Goal: Transaction & Acquisition: Purchase product/service

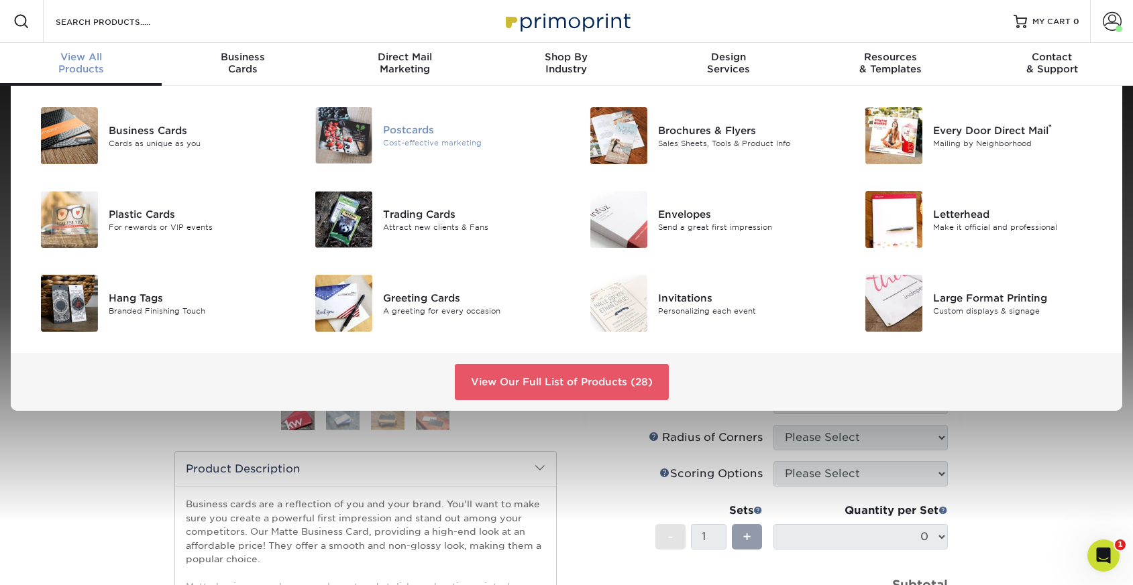
click at [391, 136] on div "Postcards" at bounding box center [469, 130] width 173 height 15
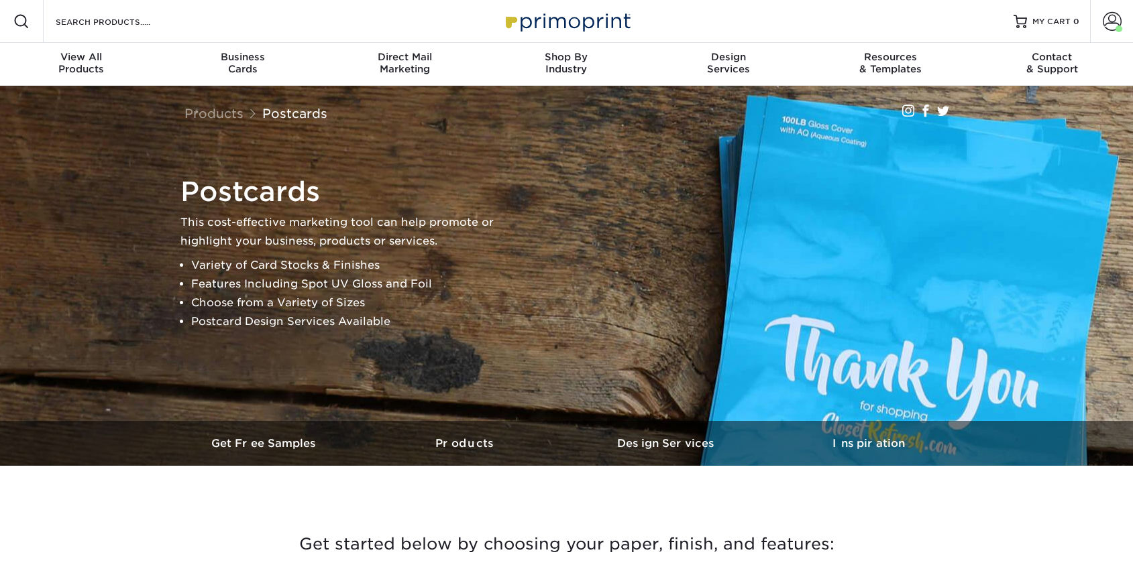
click at [392, 135] on div "Postcards This cost-effective marketing tool can help promote or highlight your…" at bounding box center [566, 253] width 805 height 335
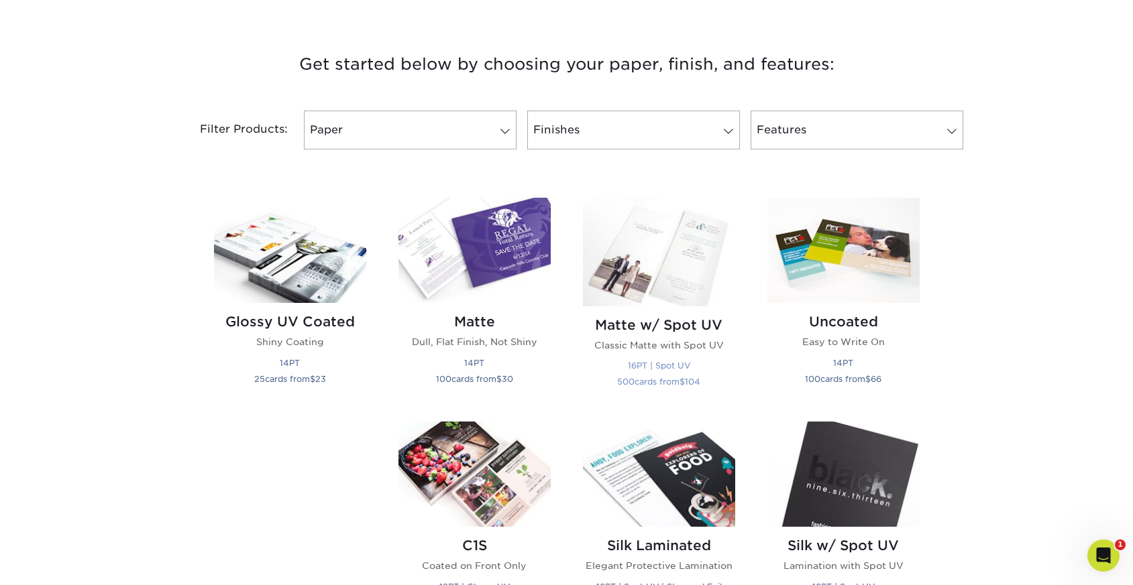
scroll to position [484, 0]
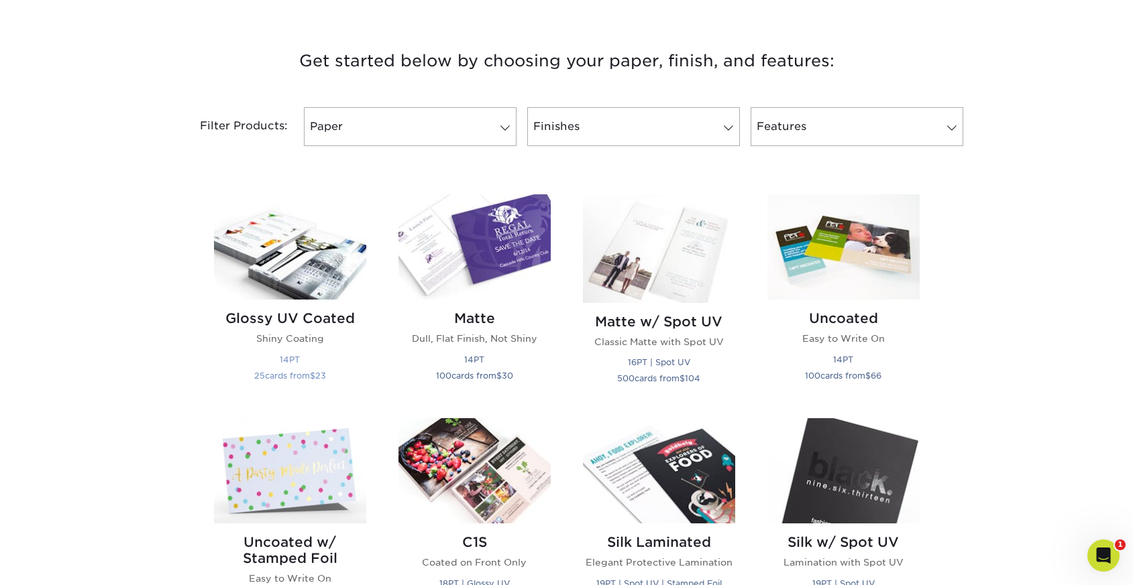
click at [304, 236] on img at bounding box center [290, 246] width 152 height 105
click at [337, 262] on img at bounding box center [290, 246] width 152 height 105
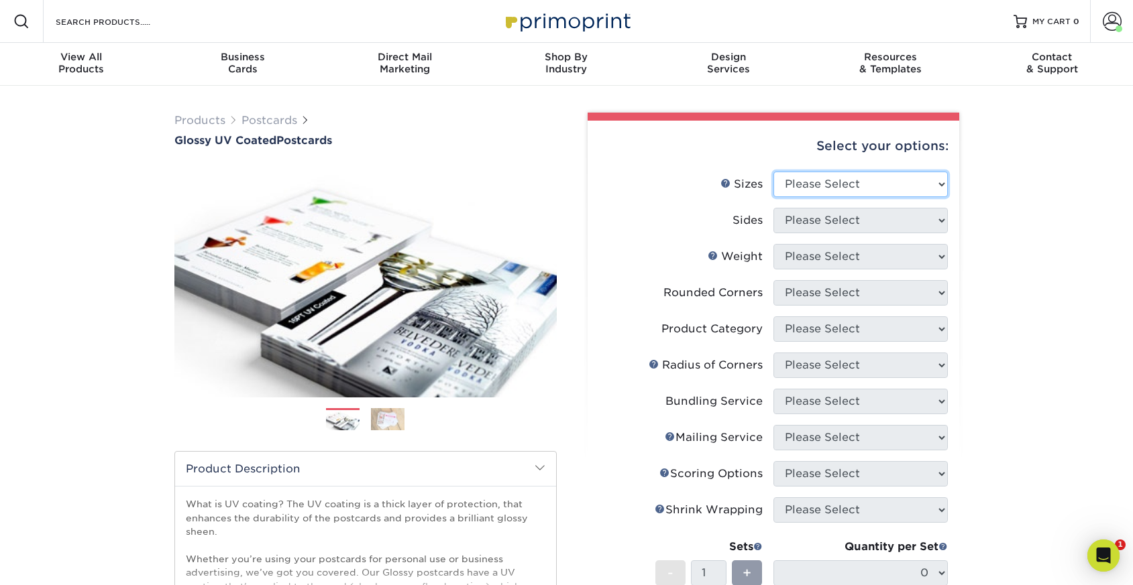
click at [926, 183] on select "Please Select 1.5" x 7" 2" x 4" 2" x 6" 2" x 7" 2" x 8" 2.12" x 5.5" 2.12" x 5.…" at bounding box center [860, 184] width 174 height 25
select select "4.00x6.00"
click at [773, 172] on select "Please Select 1.5" x 7" 2" x 4" 2" x 6" 2" x 7" 2" x 8" 2.12" x 5.5" 2.12" x 5.…" at bounding box center [860, 184] width 174 height 25
click at [892, 223] on select "Please Select Print Both Sides Print Front Only" at bounding box center [860, 220] width 174 height 25
select select "32d3c223-f82c-492b-b915-ba065a00862f"
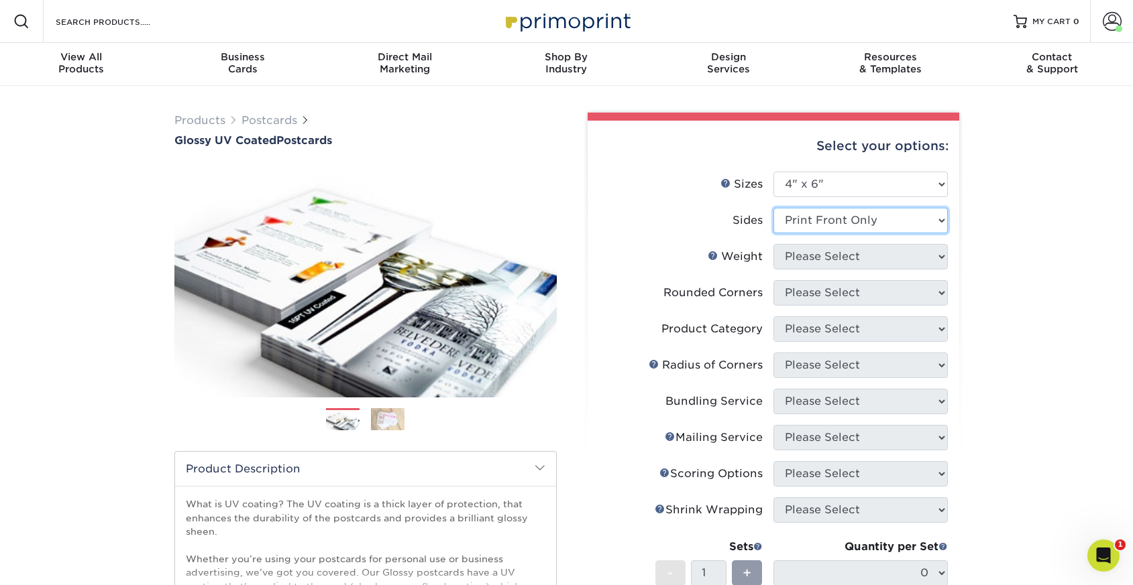
click at [773, 208] on select "Please Select Print Both Sides Print Front Only" at bounding box center [860, 220] width 174 height 25
click at [926, 261] on select "Please Select 14PT 16PT 18PT C1S" at bounding box center [860, 256] width 174 height 25
select select "14PT"
click at [773, 244] on select "Please Select 14PT 16PT 18PT C1S" at bounding box center [860, 256] width 174 height 25
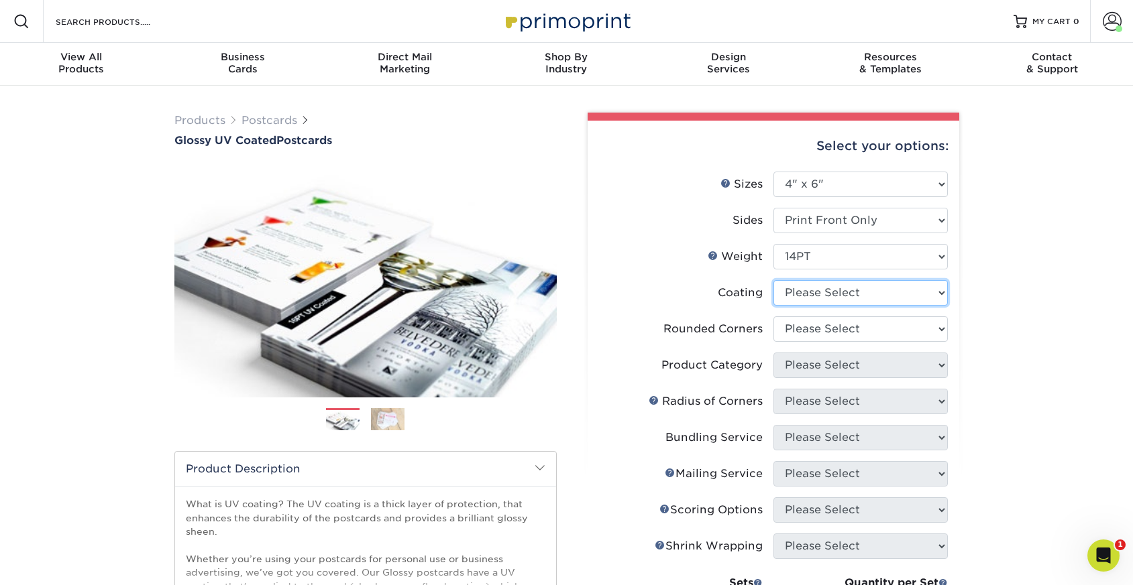
click at [926, 286] on select at bounding box center [860, 292] width 174 height 25
select select "1e8116af-acfc-44b1-83dc-8181aa338834"
click at [773, 280] on select at bounding box center [860, 292] width 174 height 25
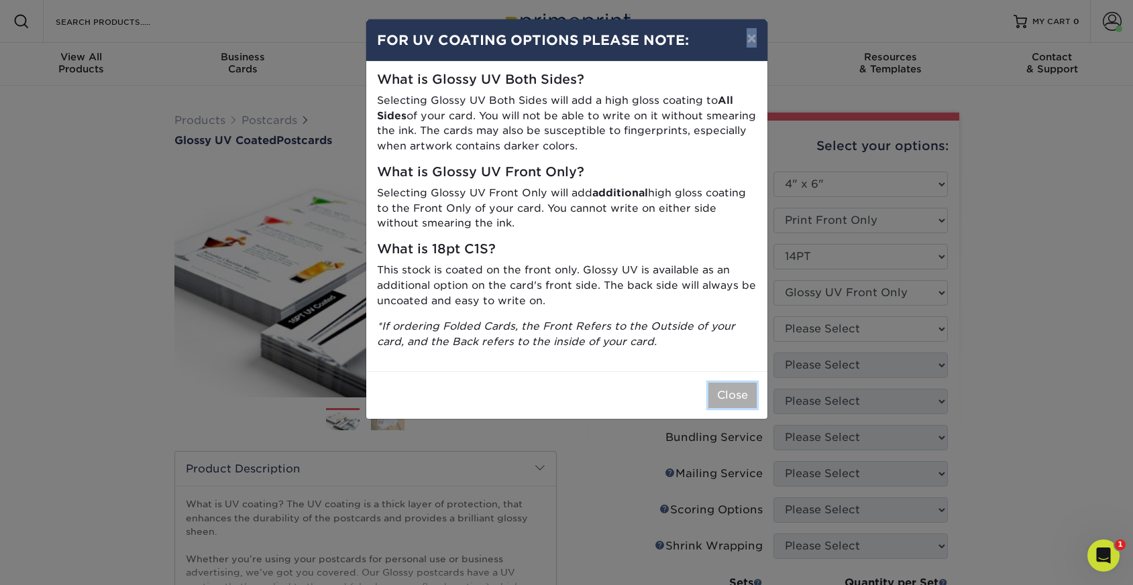
click at [738, 392] on button "Close" at bounding box center [732, 395] width 48 height 25
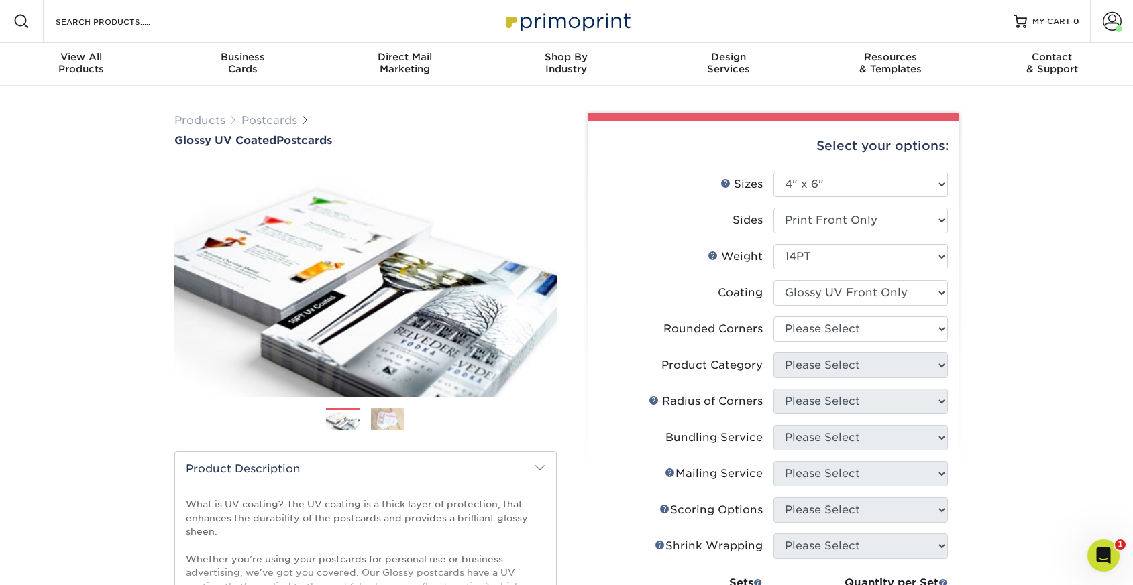
scroll to position [1, 0]
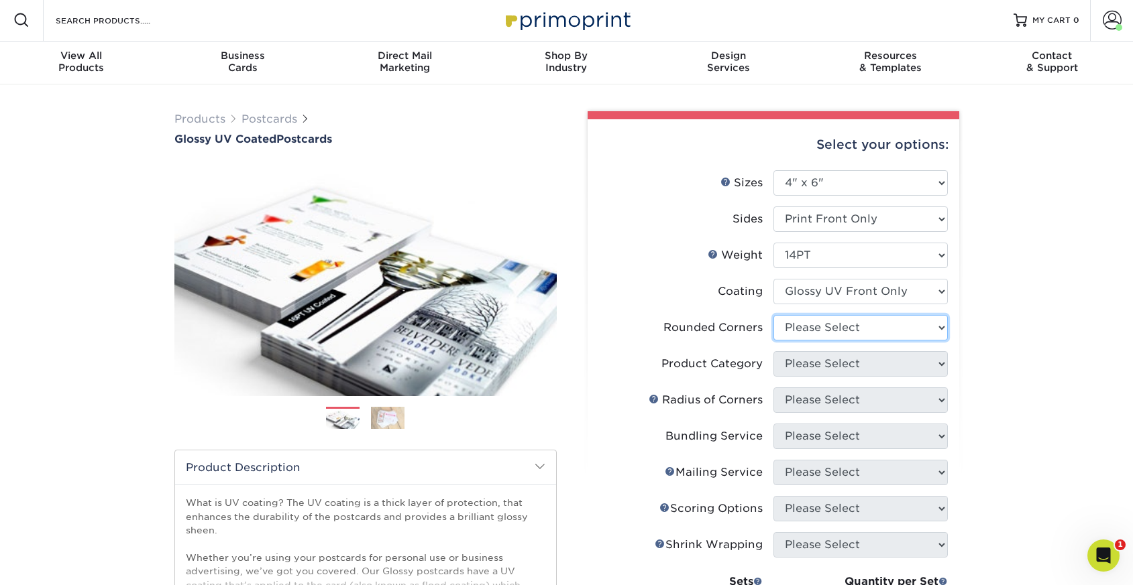
click at [930, 333] on select "Please Select Yes - Round 4 Corners No" at bounding box center [860, 327] width 174 height 25
select select "0"
click at [773, 315] on select "Please Select Yes - Round 4 Corners No" at bounding box center [860, 327] width 174 height 25
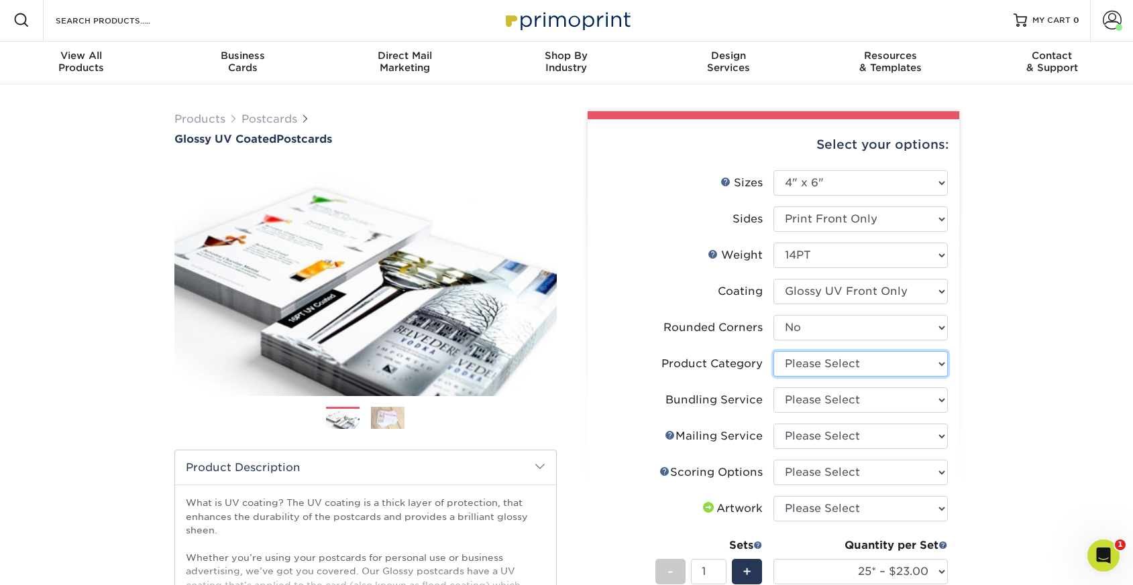
click at [885, 368] on select "Please Select Postcards" at bounding box center [860, 363] width 174 height 25
select select "9b7272e0-d6c8-4c3c-8e97-d3a1bcdab858"
click at [773, 351] on select "Please Select Postcards" at bounding box center [860, 363] width 174 height 25
click at [897, 401] on select "Please Select No Bundling Services Yes, Bundles of 50 (+2 Days) Yes, Bundles of…" at bounding box center [860, 400] width 174 height 25
select select "58689abb-25c0-461c-a4c3-a80b627d6649"
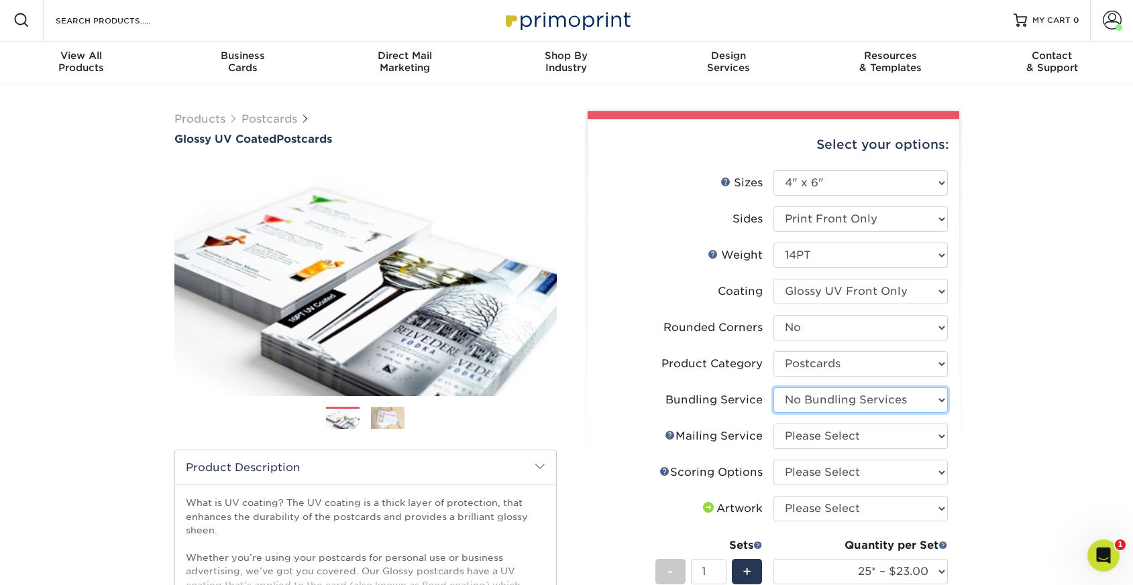
click at [773, 388] on select "Please Select No Bundling Services Yes, Bundles of 50 (+2 Days) Yes, Bundles of…" at bounding box center [860, 400] width 174 height 25
click at [933, 437] on select "Please Select No Direct Mailing Service No, I will mail/stamp/imprint Direct Ma…" at bounding box center [860, 436] width 174 height 25
select select "3e5e9bdd-d78a-4c28-a41d-fe1407925ca6"
click at [773, 424] on select "Please Select No Direct Mailing Service No, I will mail/stamp/imprint Direct Ma…" at bounding box center [860, 436] width 174 height 25
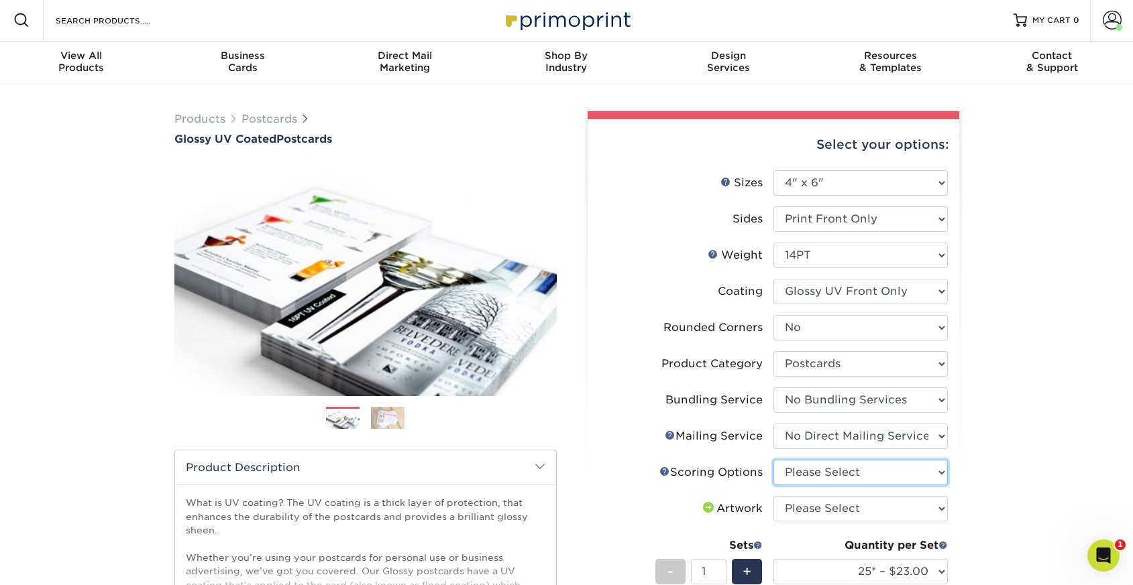
click at [934, 475] on select "Please Select No Scoring One Score" at bounding box center [860, 472] width 174 height 25
select select "16ebe401-5398-422d-8cb0-f3adbb82deb5"
click at [773, 460] on select "Please Select No Scoring One Score" at bounding box center [860, 472] width 174 height 25
click at [942, 511] on select "Please Select I will upload files I need a design - $150" at bounding box center [860, 508] width 174 height 25
select select "upload"
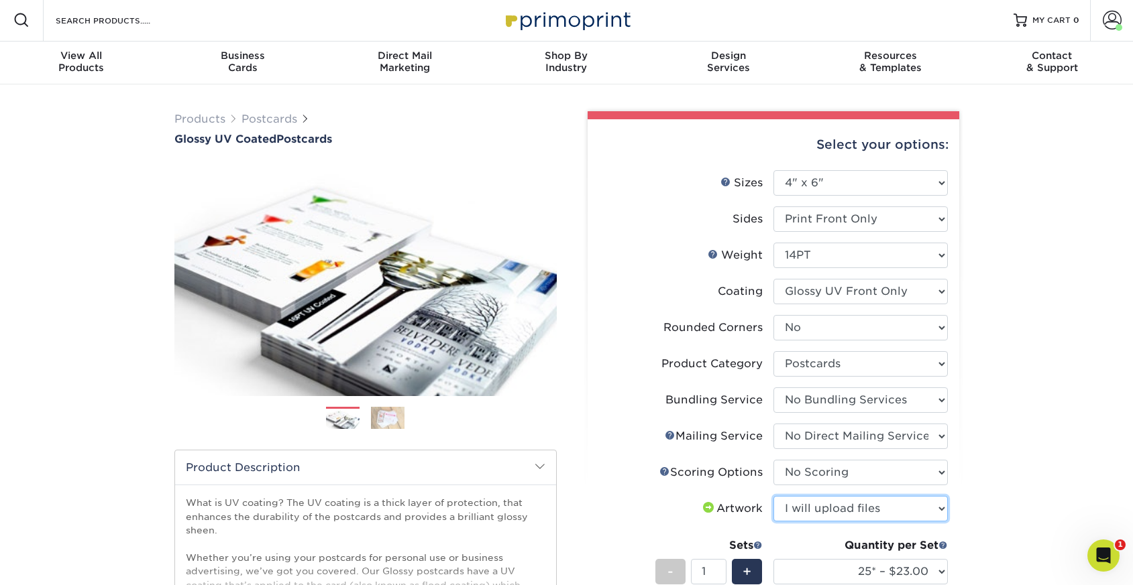
click at [773, 496] on select "Please Select I will upload files I need a design - $150" at bounding box center [860, 508] width 174 height 25
click at [934, 570] on select "25* – $23.00 50* – $25.00 75* – $25.00 100* – $40.00 250* – $71.00 500 – $85.00…" at bounding box center [860, 571] width 174 height 25
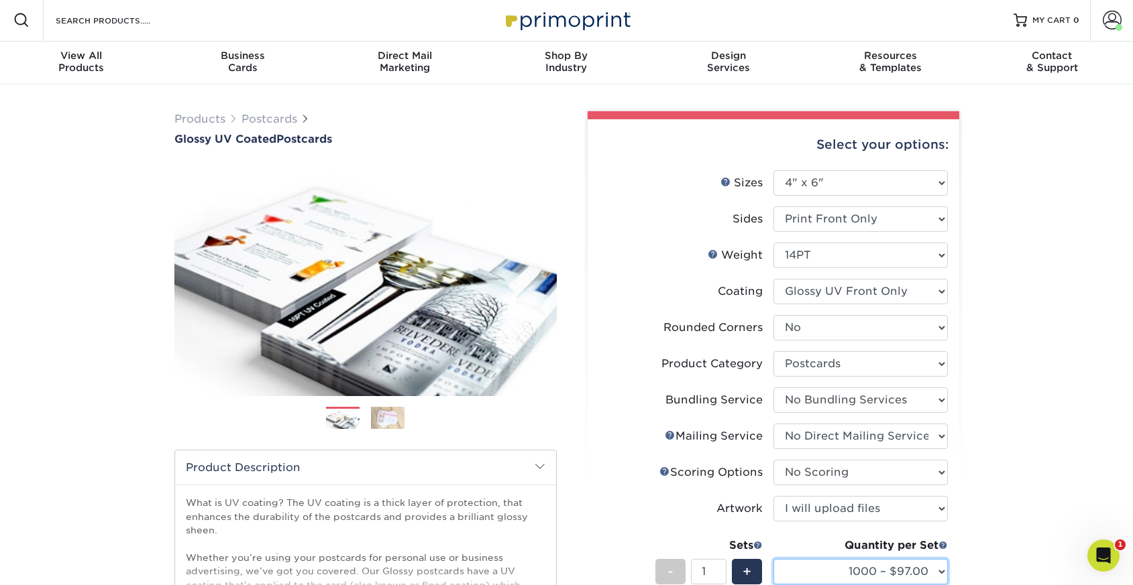
click at [773, 559] on select "25* – $23.00 50* – $25.00 75* – $25.00 100* – $40.00 250* – $71.00 500 – $85.00…" at bounding box center [860, 571] width 174 height 25
click at [946, 578] on select "25* – $23.00 50* – $25.00 75* – $25.00 100* – $40.00 250* – $71.00 500 – $85.00…" at bounding box center [860, 571] width 174 height 25
click at [773, 559] on select "25* – $23.00 50* – $25.00 75* – $25.00 100* – $40.00 250* – $71.00 500 – $85.00…" at bounding box center [860, 571] width 174 height 25
click at [1002, 500] on div "Products Postcards Glossy UV Coated Postcards Previous Next show more 25" at bounding box center [566, 494] width 1133 height 819
click at [944, 565] on select "25* – $23.00 50* – $25.00 75* – $25.00 100* – $40.00 250* – $71.00 500 – $85.00…" at bounding box center [860, 571] width 174 height 25
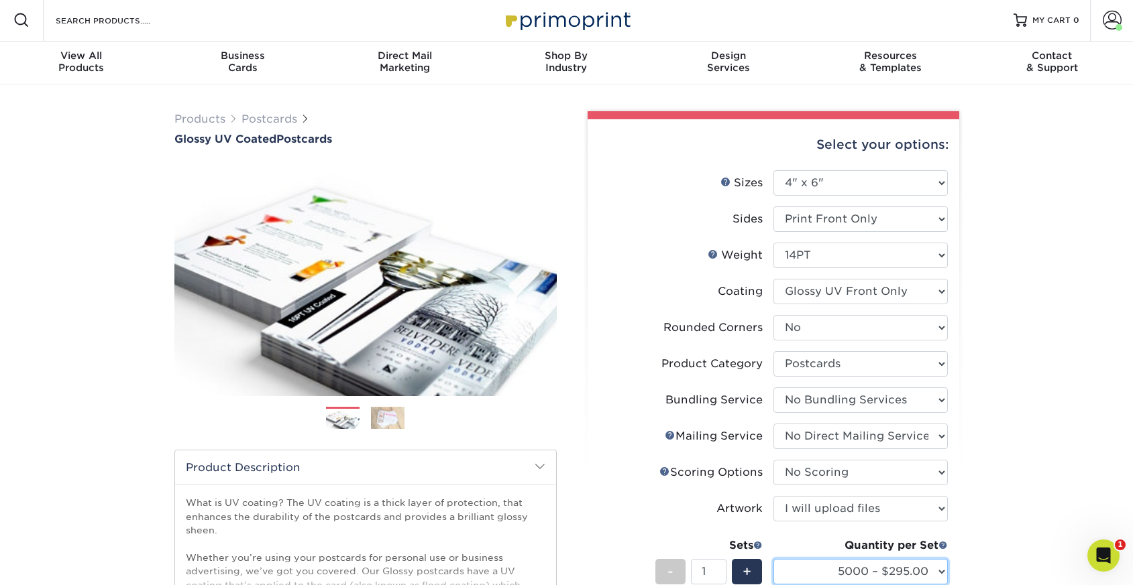
select select "2500 – $199.00"
click at [773, 559] on select "25* – $23.00 50* – $25.00 75* – $25.00 100* – $40.00 250* – $71.00 500 – $85.00…" at bounding box center [860, 571] width 174 height 25
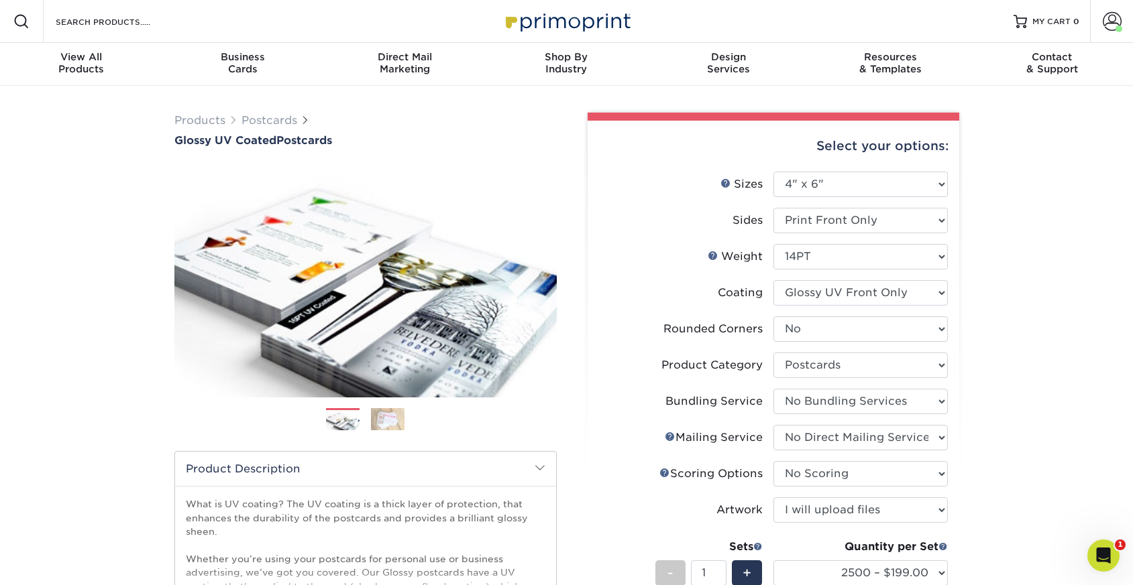
click at [1052, 404] on div "Products Postcards Glossy UV Coated Postcards Previous Next show more 25" at bounding box center [566, 495] width 1133 height 819
